Goal: Obtain resource: Download file/media

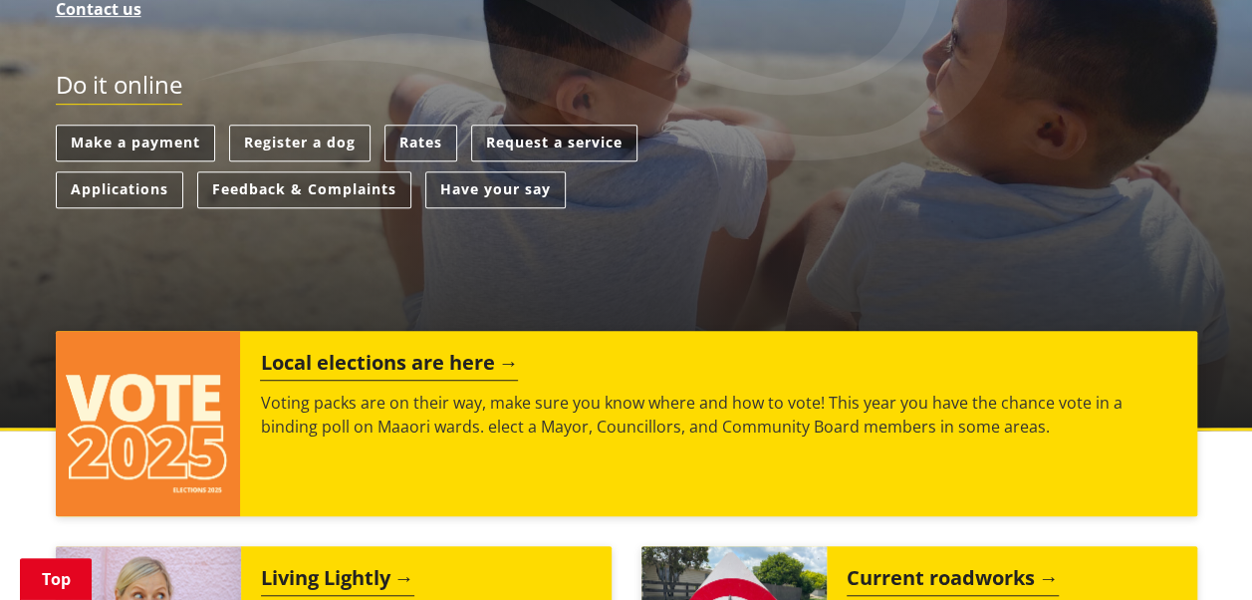
scroll to position [598, 0]
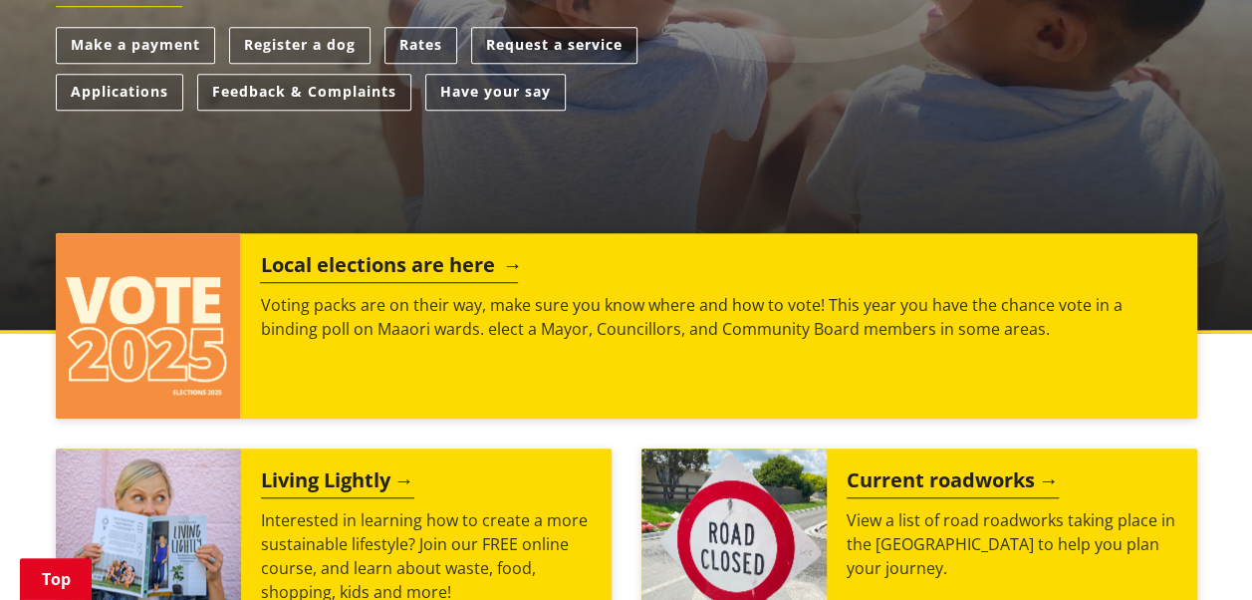
click at [470, 264] on h2 "Local elections are here" at bounding box center [389, 268] width 258 height 30
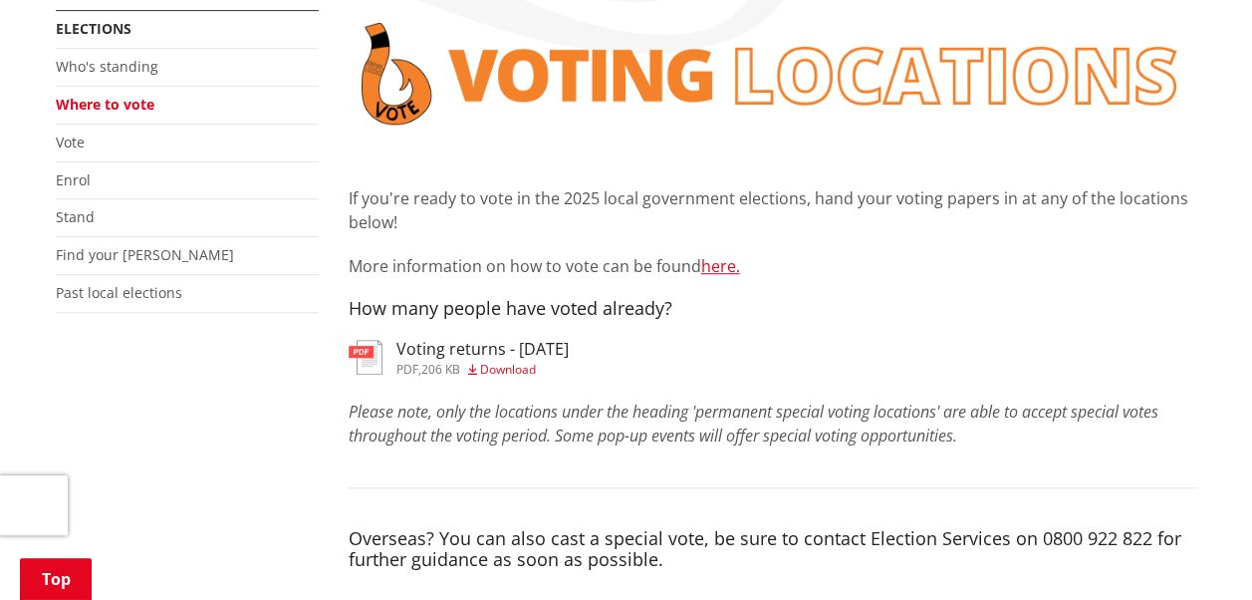
scroll to position [498, 0]
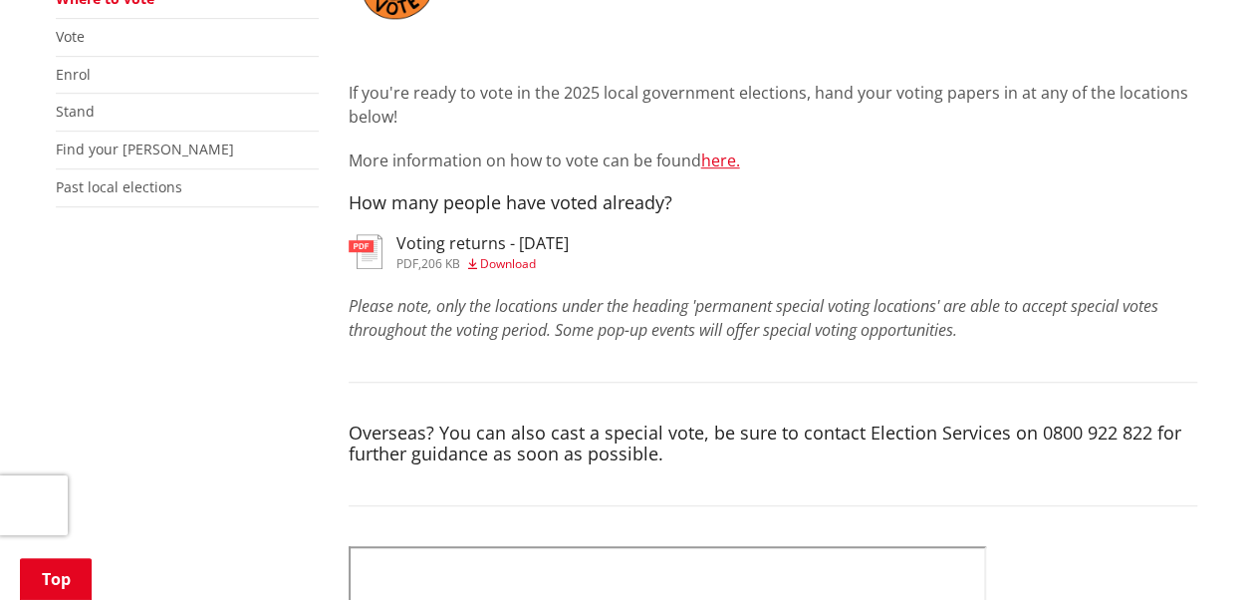
click at [522, 261] on span "Download" at bounding box center [508, 263] width 56 height 17
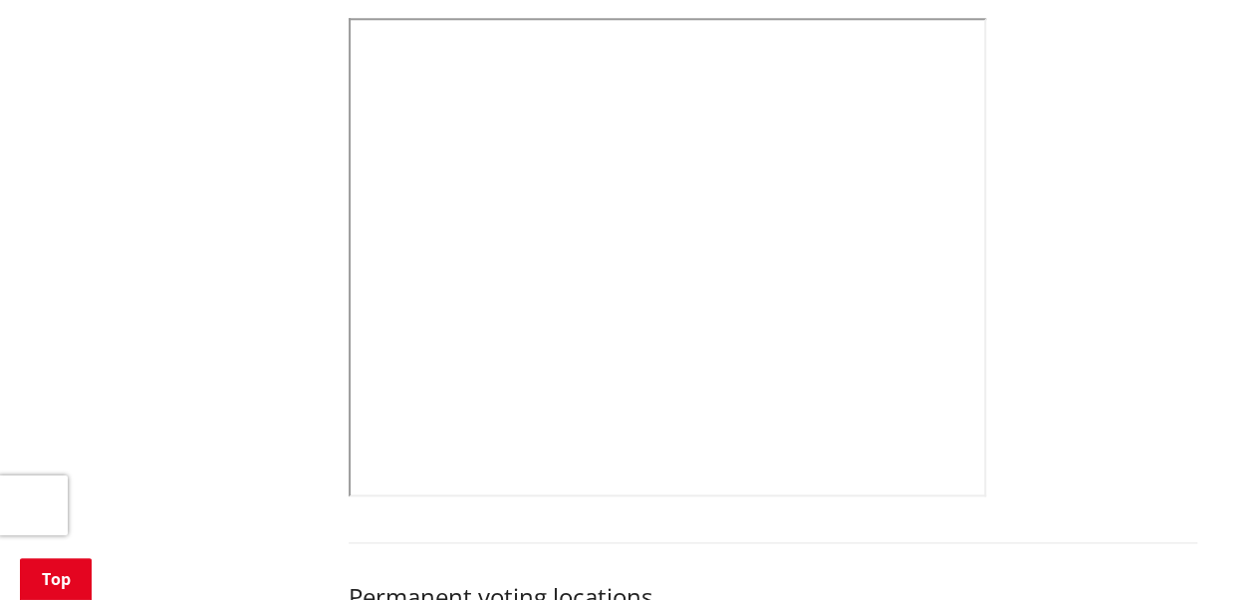
scroll to position [996, 0]
